Goal: Task Accomplishment & Management: Use online tool/utility

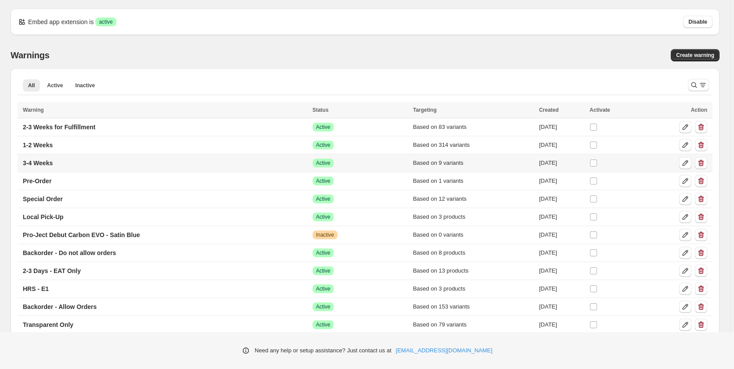
scroll to position [45, 0]
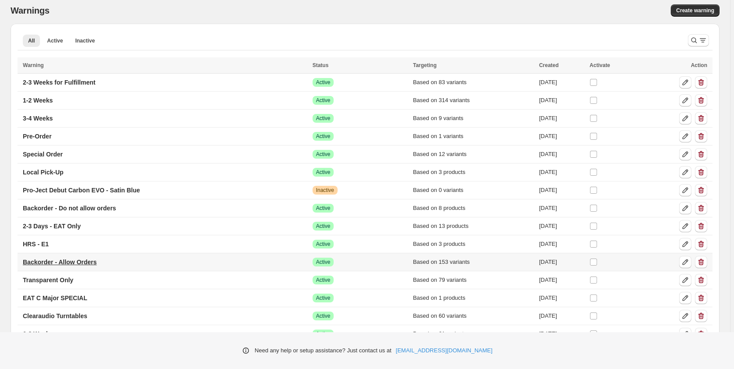
click at [55, 260] on p "Backorder - Allow Orders" at bounding box center [60, 262] width 74 height 9
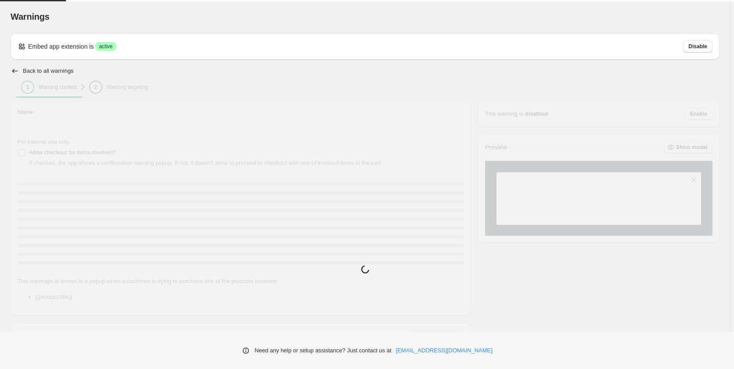
type input "**********"
type input "*********"
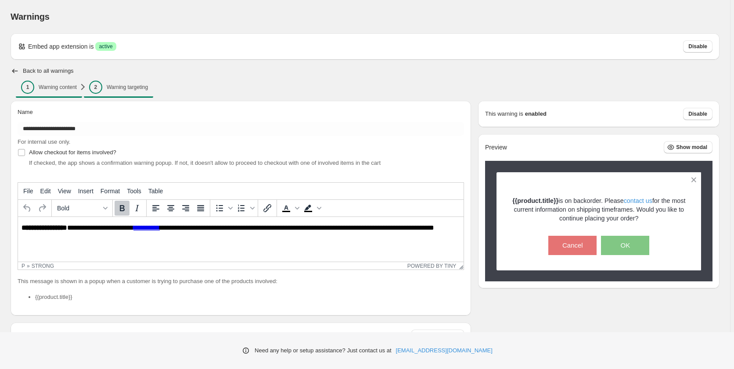
click at [133, 90] on p "Warning targeting" at bounding box center [127, 87] width 41 height 7
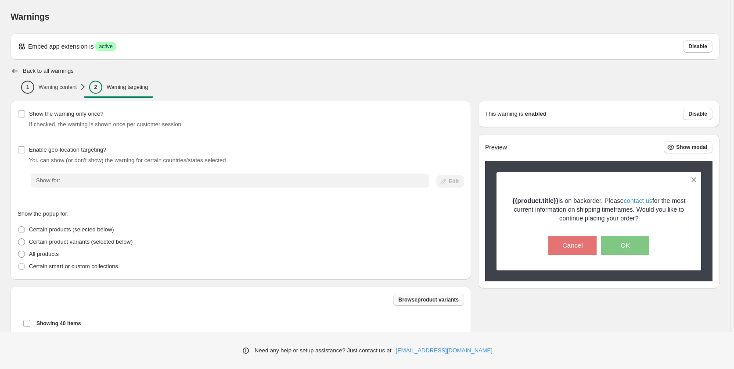
click at [429, 304] on button "Browse product variants" at bounding box center [428, 300] width 71 height 12
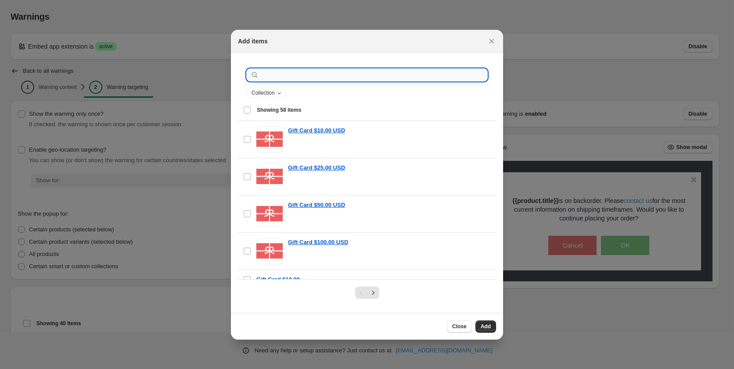
click at [339, 78] on input ":r1u:" at bounding box center [374, 75] width 226 height 12
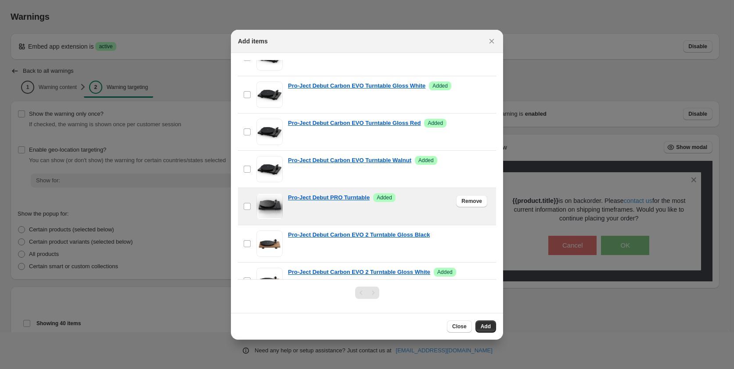
scroll to position [313, 0]
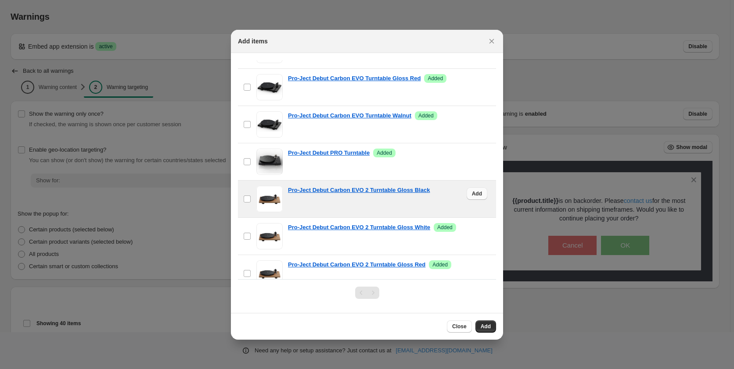
type input "**********"
click at [472, 194] on span "Add" at bounding box center [477, 193] width 10 height 7
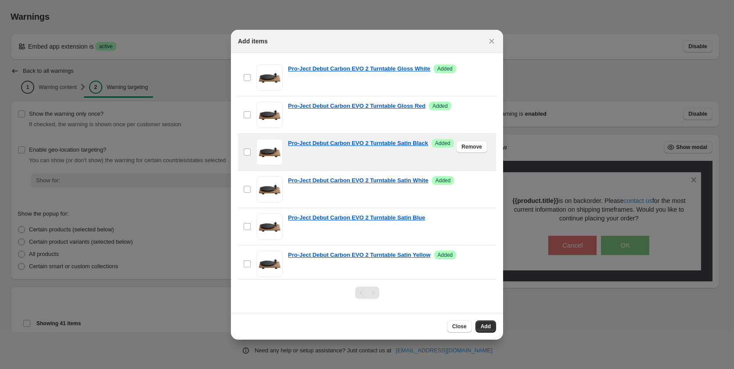
scroll to position [492, 0]
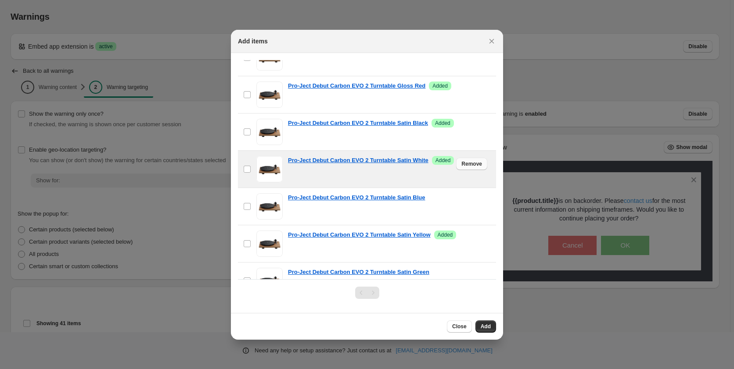
click at [463, 164] on span "Remove" at bounding box center [471, 164] width 21 height 7
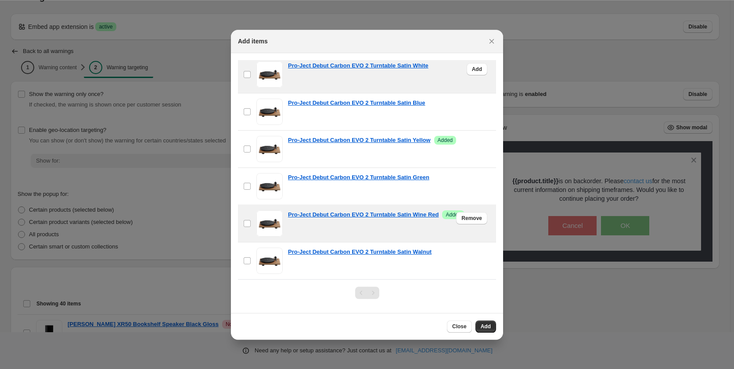
scroll to position [45, 0]
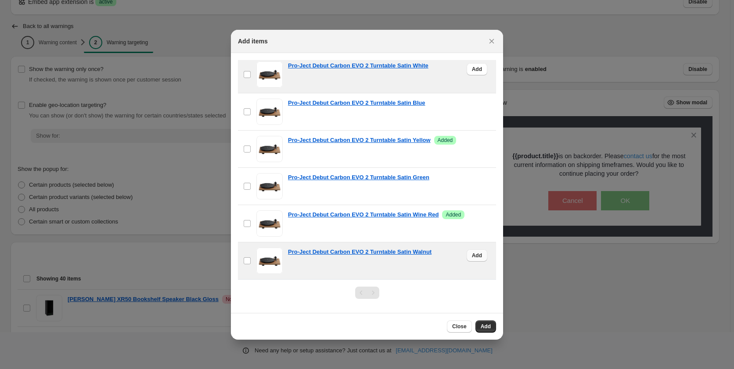
click at [472, 258] on span "Add" at bounding box center [477, 255] width 10 height 7
click at [458, 329] on span "Close" at bounding box center [459, 326] width 14 height 7
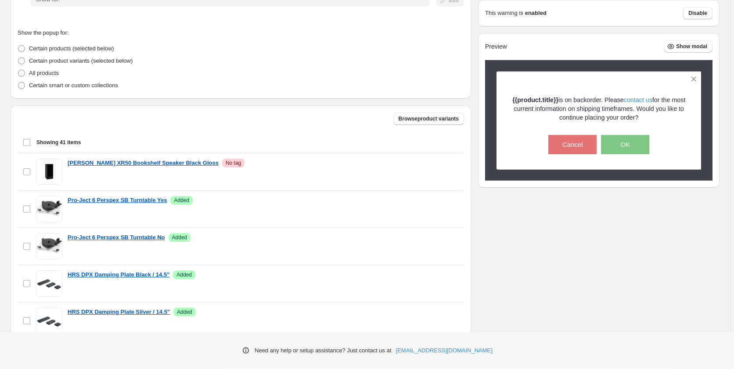
scroll to position [242, 0]
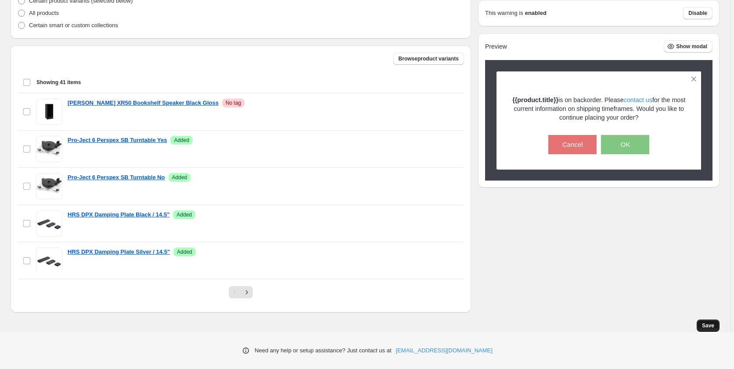
click at [709, 327] on span "Save" at bounding box center [708, 325] width 12 height 7
